Goal: Task Accomplishment & Management: Use online tool/utility

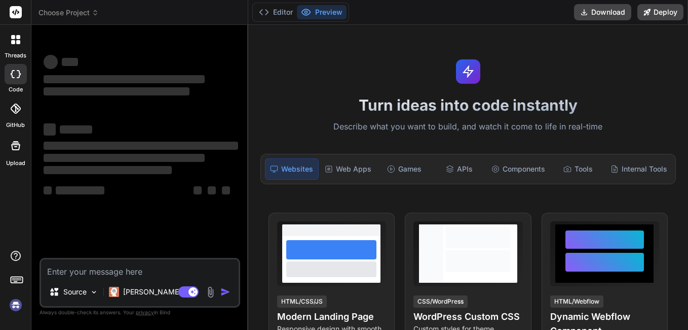
drag, startPoint x: 690, startPoint y: 57, endPoint x: 688, endPoint y: 65, distance: 8.4
click at [688, 65] on html "threads code GitHub Upload Choose Project Created with Pixso. Bind AI Web Searc…" at bounding box center [344, 165] width 688 height 330
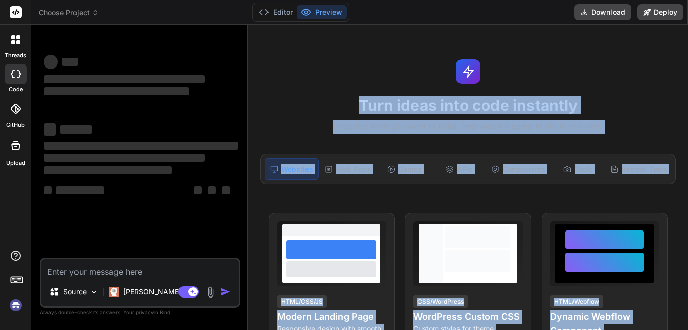
click at [623, 92] on div "Turn ideas into code instantly Describe what you want to build, and watch it co…" at bounding box center [468, 177] width 440 height 305
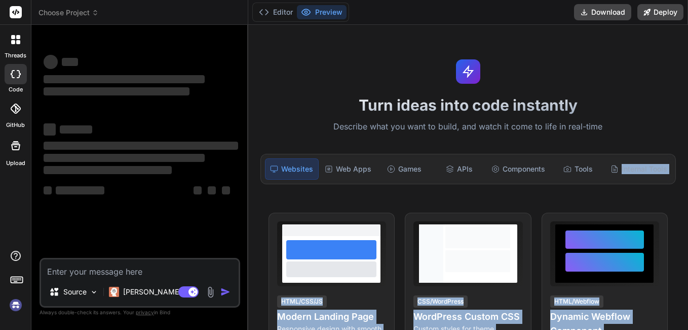
drag, startPoint x: 686, startPoint y: 114, endPoint x: 685, endPoint y: 141, distance: 27.4
click at [685, 141] on div "Turn ideas into code instantly Describe what you want to build, and watch it co…" at bounding box center [468, 177] width 440 height 305
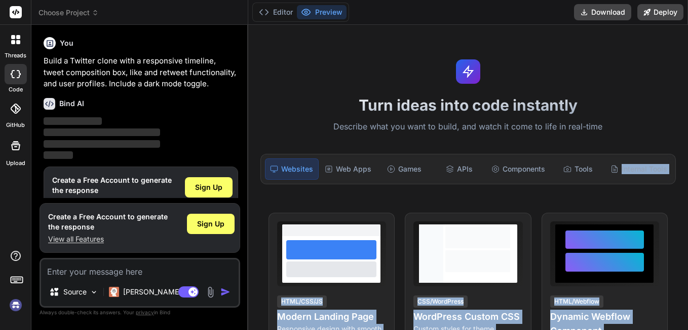
scroll to position [23, 0]
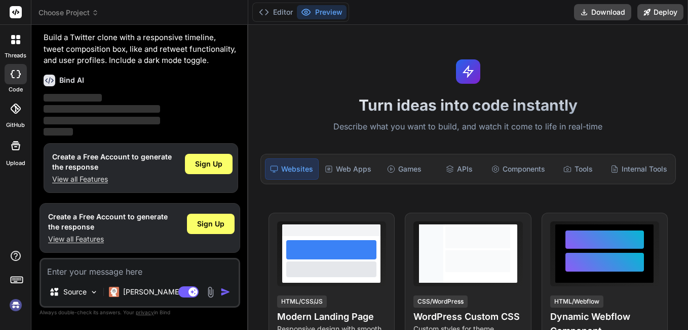
drag, startPoint x: 685, startPoint y: 141, endPoint x: 678, endPoint y: 136, distance: 8.3
click at [678, 136] on div "Turn ideas into code instantly Describe what you want to build, and watch it co…" at bounding box center [468, 177] width 440 height 305
click at [678, 137] on div "Turn ideas into code instantly Describe what you want to build, and watch it co…" at bounding box center [468, 177] width 440 height 305
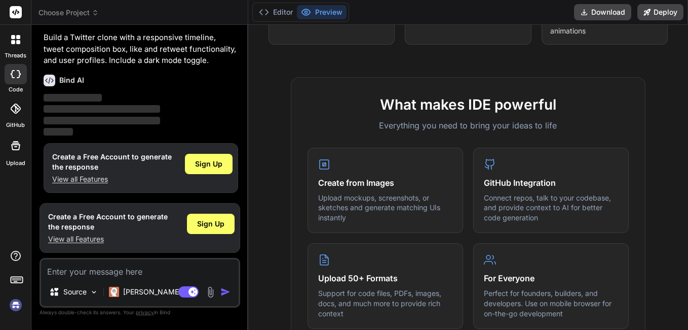
scroll to position [365, 0]
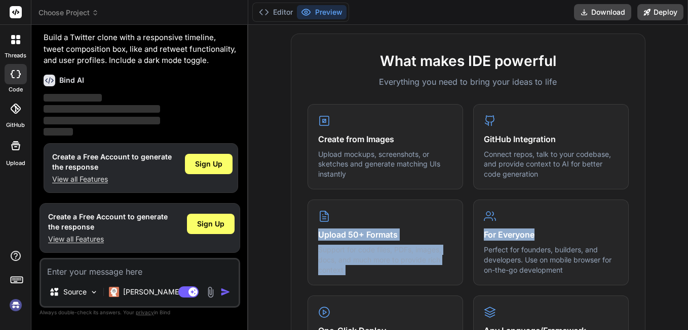
drag, startPoint x: 680, startPoint y: 182, endPoint x: 685, endPoint y: 226, distance: 43.8
click at [685, 226] on div "Turn ideas into code instantly Describe what you want to build, and watch it co…" at bounding box center [468, 177] width 440 height 305
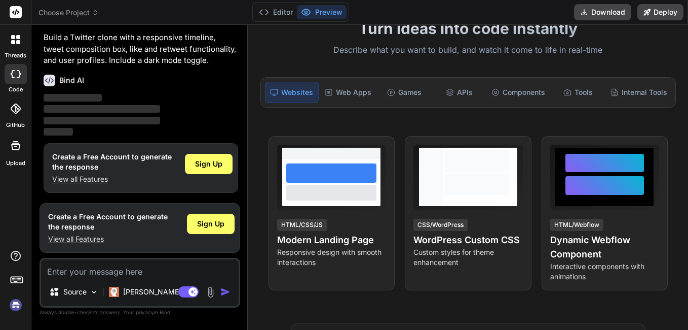
scroll to position [64, 0]
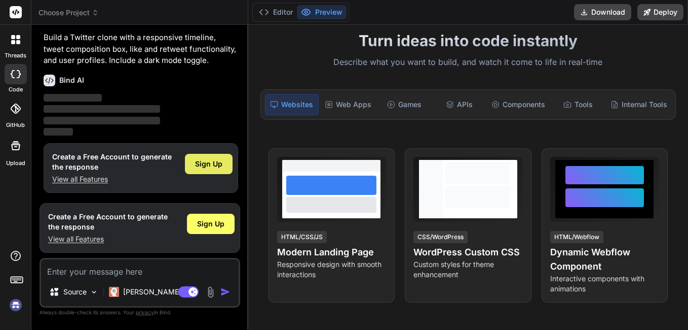
click at [209, 164] on span "Sign Up" at bounding box center [208, 164] width 27 height 10
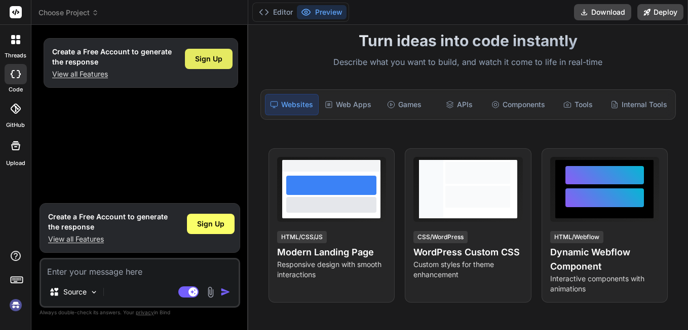
type textarea "x"
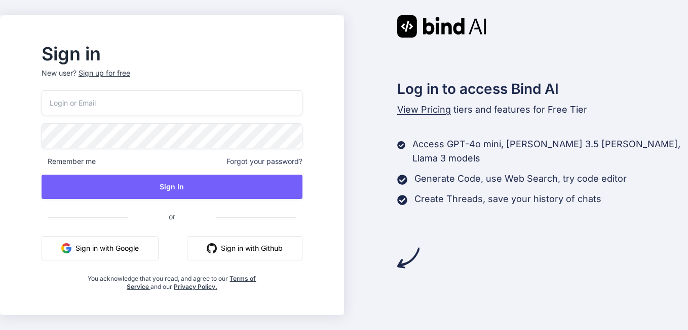
click at [249, 254] on button "Sign in with Github" at bounding box center [245, 248] width 116 height 24
click at [264, 242] on button "Sign in with Github" at bounding box center [245, 248] width 116 height 24
click at [352, 329] on html "Sign in New user? Sign up for free Remember me Forgot your password? Sign In or…" at bounding box center [344, 165] width 688 height 330
click at [663, 184] on div "Sign in New user? Sign up for free Remember me Forgot your password? Sign In or…" at bounding box center [344, 165] width 688 height 330
click at [303, 245] on button "Sign in with Github" at bounding box center [245, 248] width 116 height 24
